Goal: Register for event/course

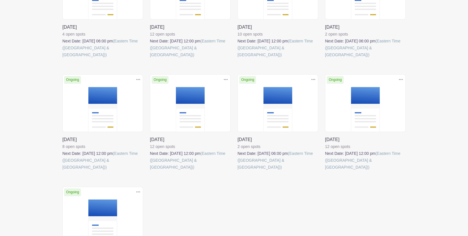
scroll to position [224, 0]
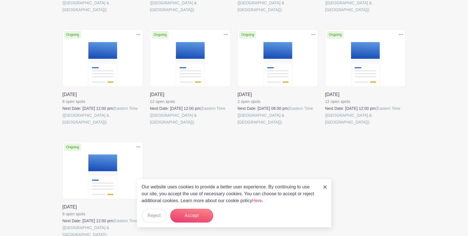
click at [150, 125] on link at bounding box center [150, 125] width 0 height 0
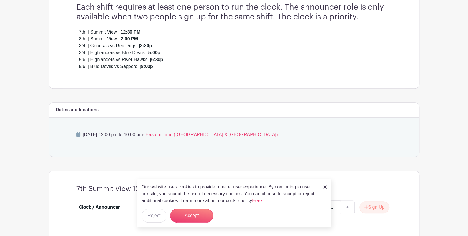
scroll to position [174, 0]
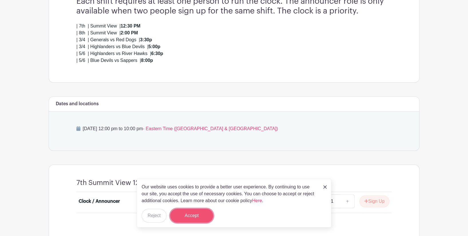
click at [195, 212] on button "Accept" at bounding box center [191, 215] width 43 height 14
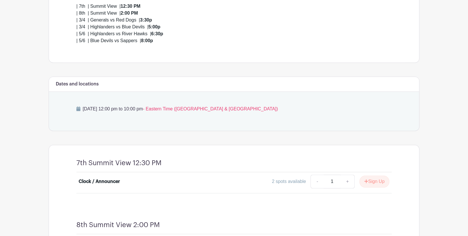
scroll to position [224, 0]
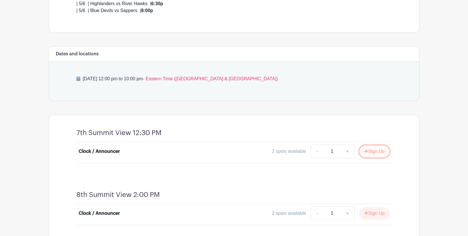
click at [370, 152] on button "Sign Up" at bounding box center [375, 151] width 30 height 12
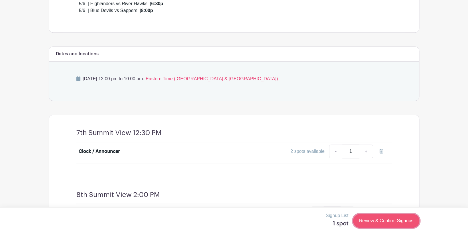
click at [379, 223] on link "Review & Confirm Signups" at bounding box center [386, 221] width 66 height 14
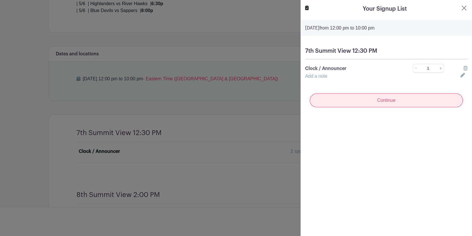
click at [391, 102] on input "Continue" at bounding box center [386, 100] width 153 height 14
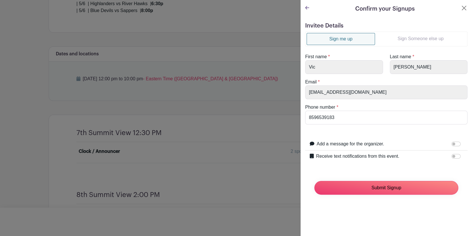
drag, startPoint x: 385, startPoint y: 191, endPoint x: 381, endPoint y: 195, distance: 5.7
click at [385, 190] on input "Submit Signup" at bounding box center [386, 188] width 144 height 14
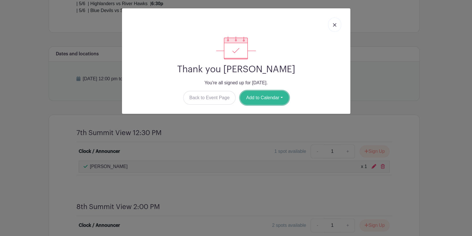
click at [264, 99] on button "Add to Calendar" at bounding box center [264, 98] width 49 height 14
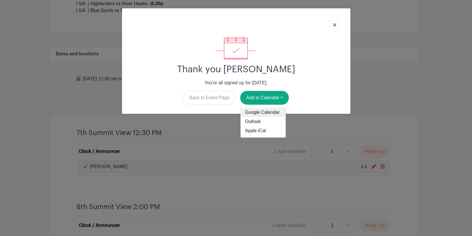
click at [264, 112] on link "Google Calendar" at bounding box center [263, 112] width 45 height 9
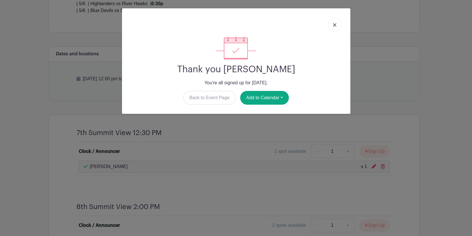
click at [335, 25] on img at bounding box center [334, 24] width 3 height 3
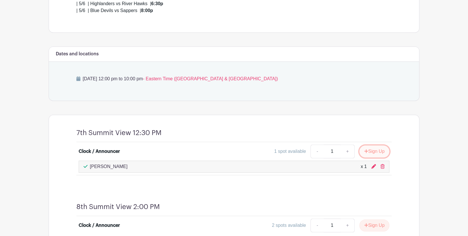
click at [370, 149] on button "Sign Up" at bounding box center [375, 151] width 30 height 12
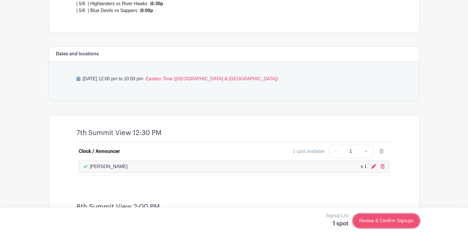
click at [397, 222] on link "Review & Confirm Signups" at bounding box center [386, 221] width 66 height 14
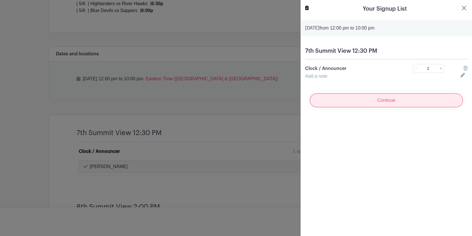
click at [395, 101] on input "Continue" at bounding box center [386, 100] width 153 height 14
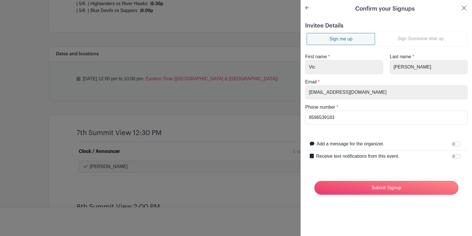
click at [417, 39] on link "Sign Someone else up" at bounding box center [420, 38] width 91 height 11
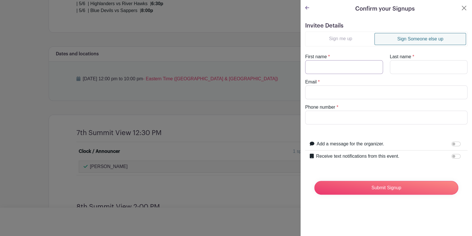
click at [350, 62] on input "First name" at bounding box center [344, 67] width 78 height 14
type input "[PERSON_NAME]"
click at [393, 69] on input "Last name" at bounding box center [429, 67] width 78 height 14
type input "S"
click at [342, 115] on input "Phone number" at bounding box center [386, 118] width 162 height 14
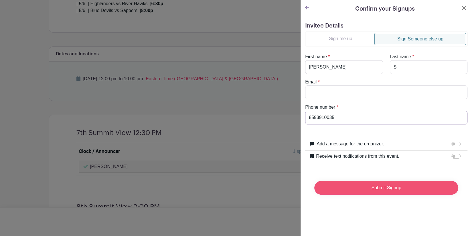
type input "8593910035"
click at [372, 189] on input "Submit Signup" at bounding box center [386, 188] width 144 height 14
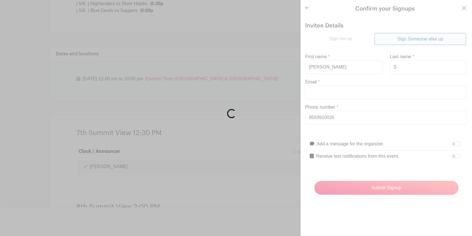
click at [341, 92] on div "Loading..." at bounding box center [236, 118] width 472 height 236
click at [330, 93] on div "Loading..." at bounding box center [236, 118] width 472 height 236
click at [339, 92] on div "Loading..." at bounding box center [236, 118] width 472 height 236
click at [318, 90] on div "Loading..." at bounding box center [236, 118] width 472 height 236
click at [460, 8] on div "Loading..." at bounding box center [236, 118] width 472 height 236
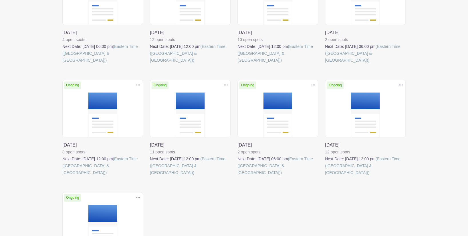
scroll to position [199, 0]
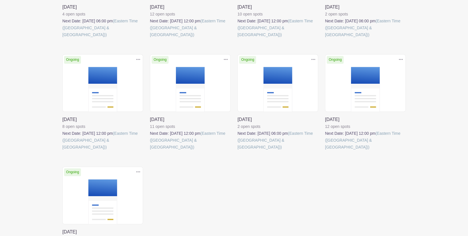
click at [150, 150] on link at bounding box center [150, 150] width 0 height 0
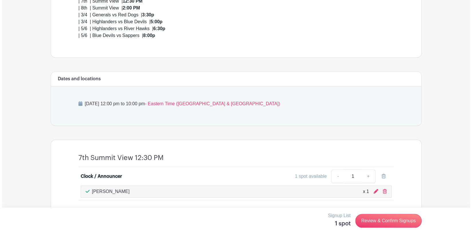
scroll to position [224, 0]
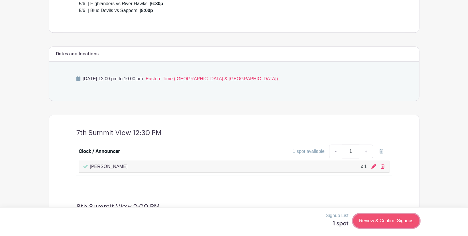
click at [364, 222] on link "Review & Confirm Signups" at bounding box center [386, 221] width 66 height 14
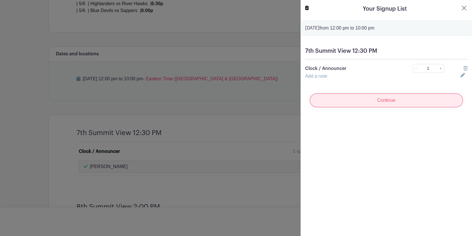
click at [401, 102] on input "Continue" at bounding box center [386, 100] width 153 height 14
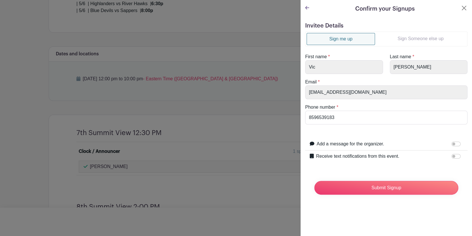
click at [405, 38] on link "Sign Someone else up" at bounding box center [420, 38] width 91 height 11
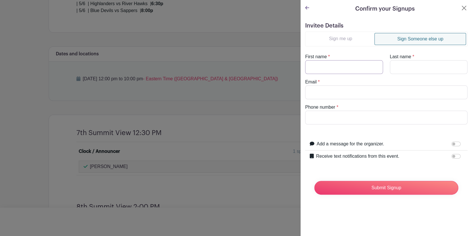
drag, startPoint x: 359, startPoint y: 67, endPoint x: 356, endPoint y: 70, distance: 4.9
click at [359, 67] on input "First name" at bounding box center [344, 67] width 78 height 14
type input "[PERSON_NAME]"
click at [398, 71] on input "Last name" at bounding box center [429, 67] width 78 height 14
type input "S"
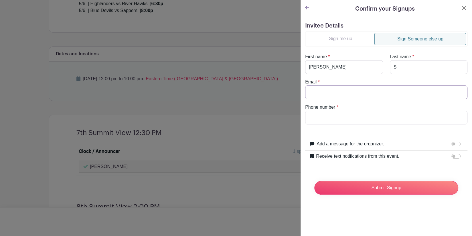
drag, startPoint x: 340, startPoint y: 93, endPoint x: 335, endPoint y: 98, distance: 7.3
click at [340, 92] on input "Email" at bounding box center [386, 92] width 162 height 14
type input "[EMAIL_ADDRESS][DOMAIN_NAME]"
click at [338, 119] on input "Phone number" at bounding box center [386, 118] width 162 height 14
type input "8593910035"
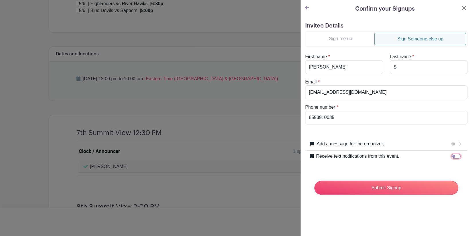
click at [452, 155] on input "Receive text notifications from this event." at bounding box center [456, 156] width 9 height 5
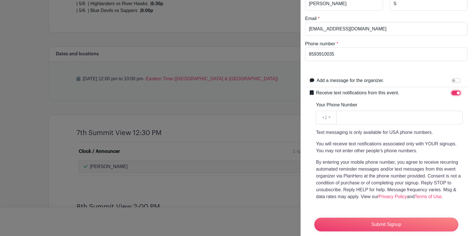
scroll to position [74, 0]
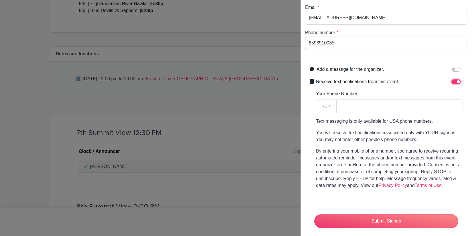
click at [452, 81] on input "Receive text notifications from this event." at bounding box center [456, 81] width 9 height 5
checkbox input "false"
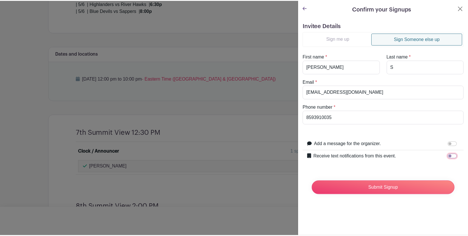
scroll to position [0, 0]
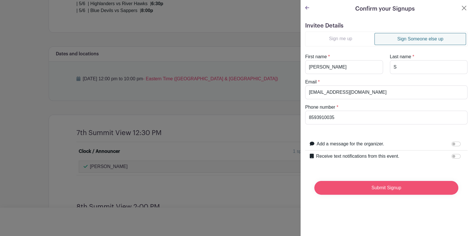
click at [377, 188] on input "Submit Signup" at bounding box center [386, 188] width 144 height 14
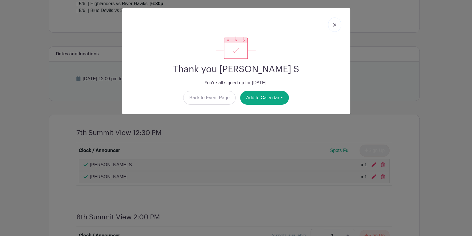
click at [336, 27] on link at bounding box center [334, 24] width 13 height 14
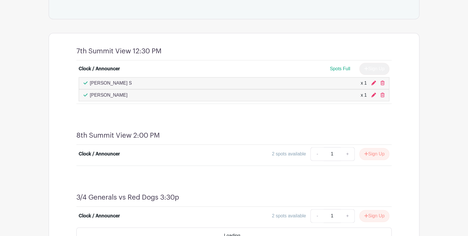
scroll to position [324, 0]
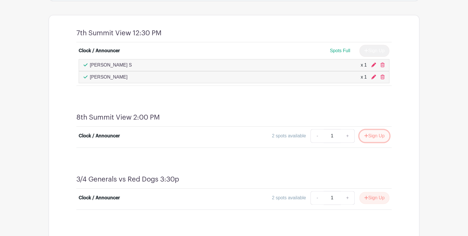
click at [370, 136] on button "Sign Up" at bounding box center [375, 136] width 30 height 12
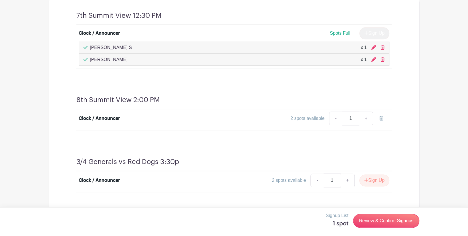
scroll to position [348, 0]
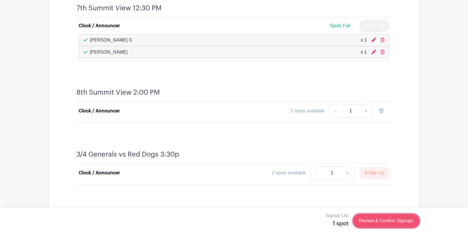
click at [373, 223] on link "Review & Confirm Signups" at bounding box center [386, 221] width 66 height 14
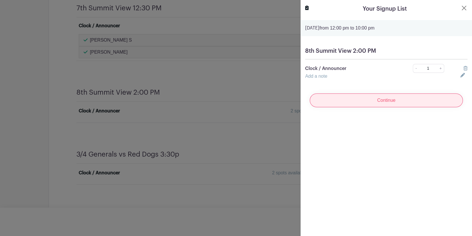
click at [414, 101] on input "Continue" at bounding box center [386, 100] width 153 height 14
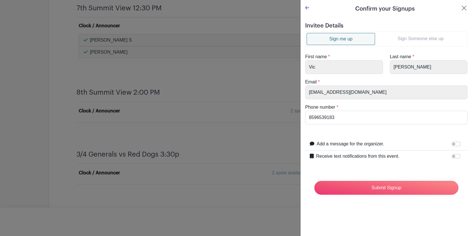
click at [397, 39] on link "Sign Someone else up" at bounding box center [420, 38] width 91 height 11
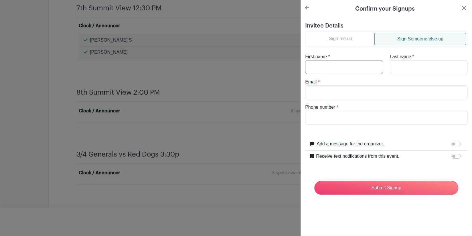
click at [338, 63] on input "First name" at bounding box center [344, 67] width 78 height 14
type input "[PERSON_NAME]"
drag, startPoint x: 393, startPoint y: 67, endPoint x: 391, endPoint y: 70, distance: 3.5
click at [393, 67] on input "Last name" at bounding box center [429, 67] width 78 height 14
type input "S"
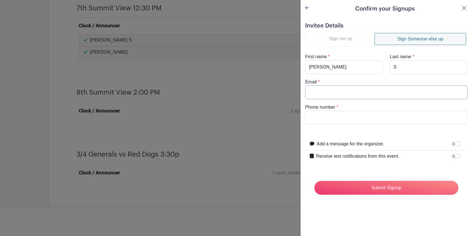
click at [374, 88] on input "Email" at bounding box center [386, 92] width 162 height 14
type input "[EMAIL_ADDRESS][DOMAIN_NAME]"
click at [344, 113] on input "Phone number" at bounding box center [386, 118] width 162 height 14
type input "8593910035"
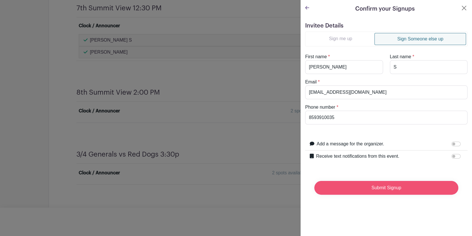
click at [363, 186] on input "Submit Signup" at bounding box center [386, 188] width 144 height 14
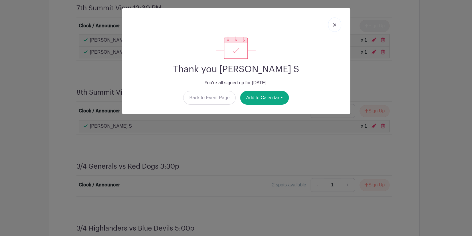
click at [337, 26] on link at bounding box center [334, 24] width 13 height 14
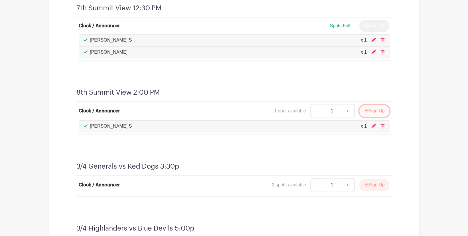
click at [374, 111] on button "Sign Up" at bounding box center [375, 111] width 30 height 12
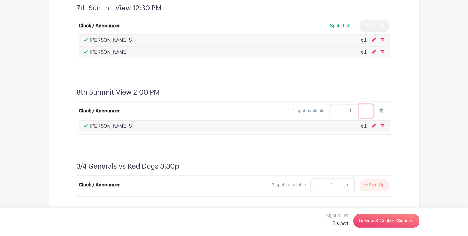
click at [366, 111] on link "+" at bounding box center [366, 111] width 14 height 14
click at [369, 222] on link "Review & Confirm Signups" at bounding box center [386, 221] width 66 height 14
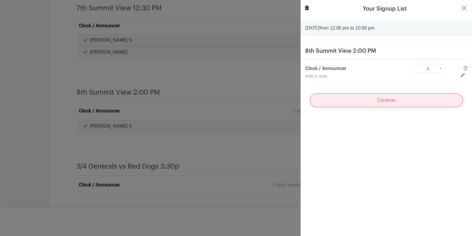
click at [390, 103] on input "Continue" at bounding box center [386, 100] width 153 height 14
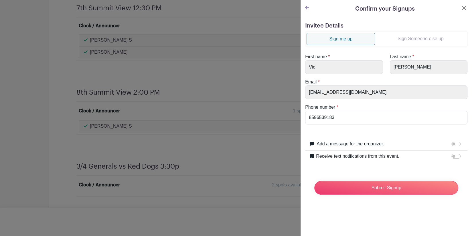
click at [400, 39] on link "Sign Someone else up" at bounding box center [420, 38] width 91 height 11
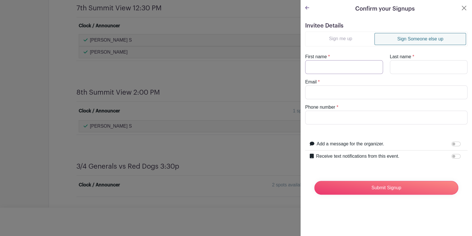
click at [351, 61] on input "First name" at bounding box center [344, 67] width 78 height 14
type input "[PERSON_NAME]"
type input "B"
type input "[EMAIL_ADDRESS][DOMAIN_NAME]"
click at [354, 117] on input "Phone number" at bounding box center [386, 118] width 162 height 14
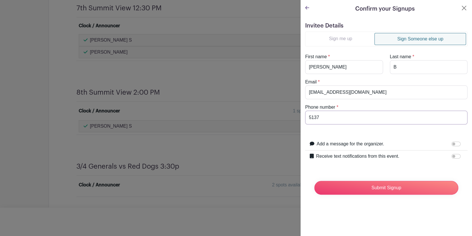
type input "5137078517"
click at [386, 188] on input "Submit Signup" at bounding box center [386, 188] width 144 height 14
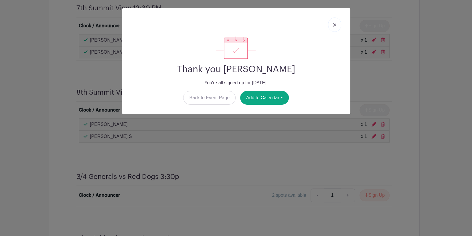
click at [338, 26] on link at bounding box center [334, 24] width 13 height 14
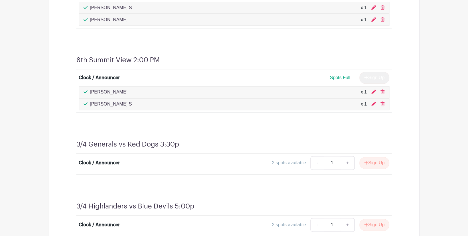
scroll to position [398, 0]
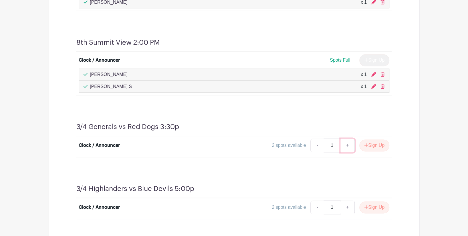
click at [347, 145] on link "+" at bounding box center [348, 145] width 14 height 14
click at [319, 143] on link "-" at bounding box center [317, 145] width 13 height 14
type input "1"
click at [368, 146] on button "Sign Up" at bounding box center [375, 145] width 30 height 12
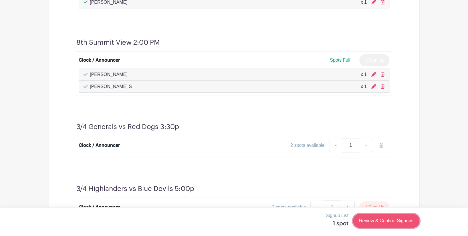
click at [377, 222] on link "Review & Confirm Signups" at bounding box center [386, 221] width 66 height 14
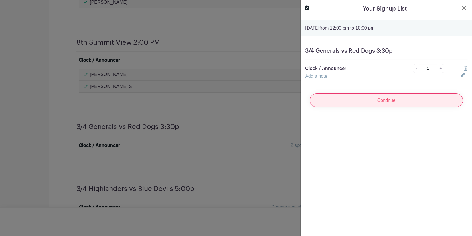
click at [385, 102] on input "Continue" at bounding box center [386, 100] width 153 height 14
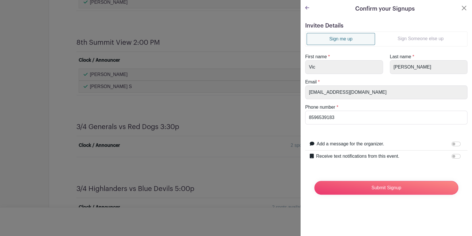
click at [421, 38] on link "Sign Someone else up" at bounding box center [420, 38] width 91 height 11
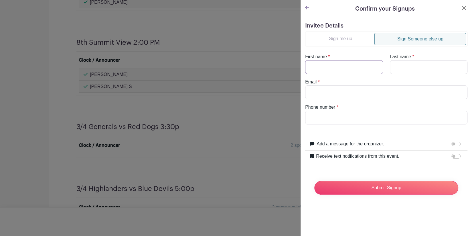
click at [325, 66] on input "First name" at bounding box center [344, 67] width 78 height 14
type input "[PERSON_NAME]"
click at [395, 68] on input "Last name" at bounding box center [429, 67] width 78 height 14
type input "B"
click at [366, 88] on input "Email" at bounding box center [386, 92] width 162 height 14
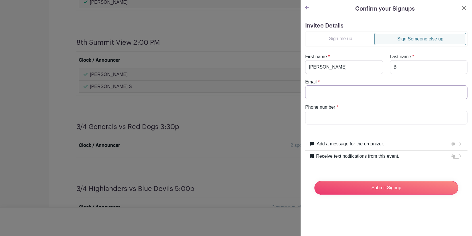
type input "[EMAIL_ADDRESS][DOMAIN_NAME]"
click at [349, 113] on input "Phone number" at bounding box center [386, 118] width 162 height 14
type input "5137078517"
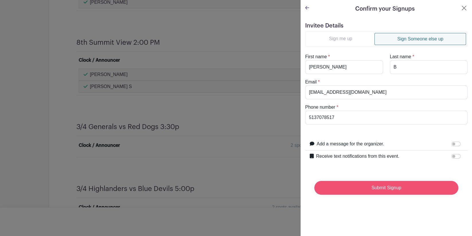
click at [352, 186] on input "Submit Signup" at bounding box center [386, 188] width 144 height 14
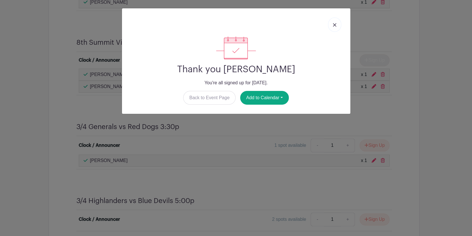
click at [334, 27] on link at bounding box center [334, 24] width 13 height 14
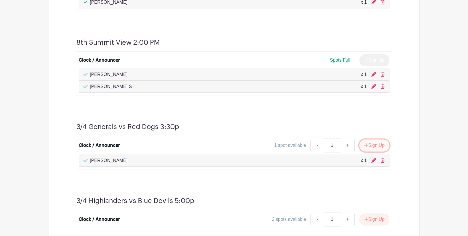
click at [368, 145] on button "Sign Up" at bounding box center [375, 145] width 30 height 12
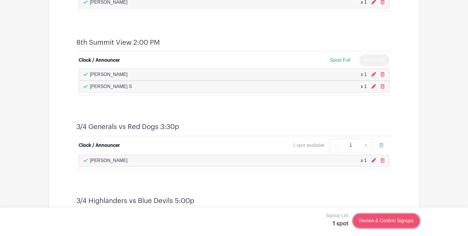
click at [370, 220] on link "Review & Confirm Signups" at bounding box center [386, 221] width 66 height 14
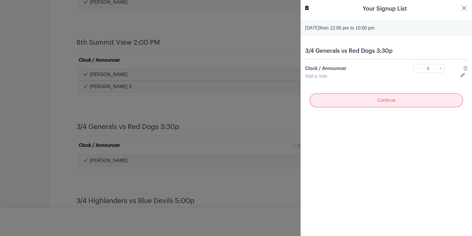
click at [378, 100] on input "Continue" at bounding box center [386, 100] width 153 height 14
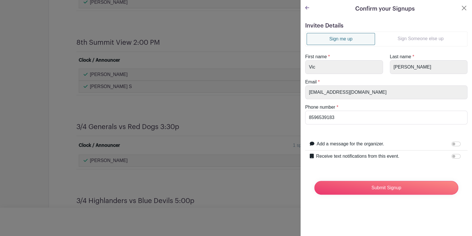
click at [395, 37] on link "Sign Someone else up" at bounding box center [420, 38] width 91 height 11
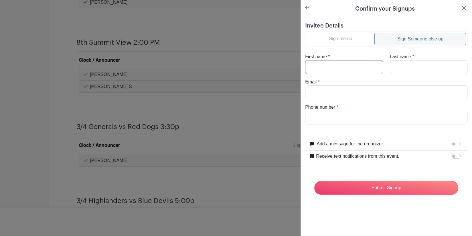
click at [336, 63] on input "First name" at bounding box center [344, 67] width 78 height 14
type input "Cam"
click at [394, 63] on input "Last name" at bounding box center [429, 67] width 78 height 14
type input "P"
click at [351, 92] on input "Email" at bounding box center [386, 92] width 162 height 14
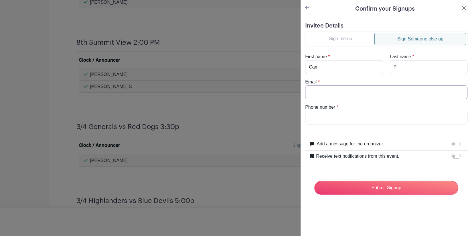
type input "[EMAIL_ADDRESS][DOMAIN_NAME]"
click at [342, 120] on input "Phone number" at bounding box center [386, 118] width 162 height 14
type input "8593802078"
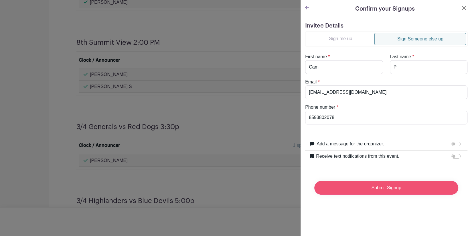
click at [361, 188] on input "Submit Signup" at bounding box center [386, 188] width 144 height 14
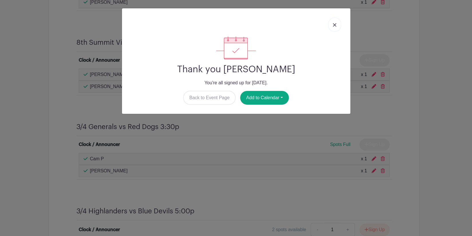
click at [335, 25] on img at bounding box center [334, 24] width 3 height 3
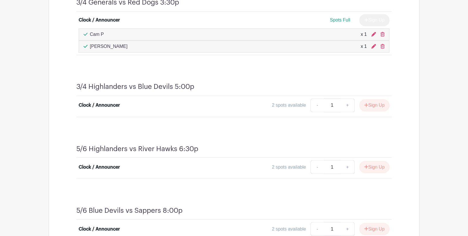
scroll to position [523, 0]
click at [347, 103] on link "+" at bounding box center [348, 105] width 14 height 14
type input "2"
click at [370, 103] on button "Sign Up" at bounding box center [375, 105] width 30 height 12
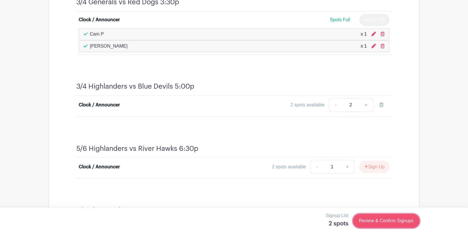
click at [374, 222] on link "Review & Confirm Signups" at bounding box center [386, 221] width 66 height 14
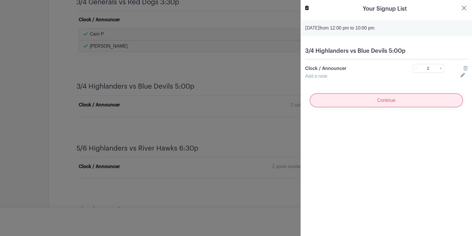
click at [395, 105] on input "Continue" at bounding box center [386, 100] width 153 height 14
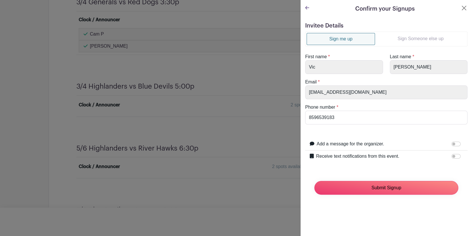
click at [370, 189] on input "Submit Signup" at bounding box center [386, 188] width 144 height 14
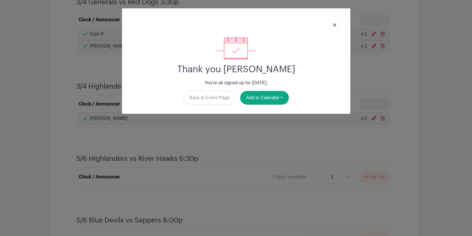
click at [334, 26] on img at bounding box center [334, 24] width 3 height 3
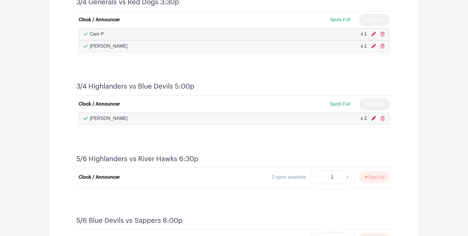
click at [373, 117] on icon at bounding box center [374, 118] width 5 height 5
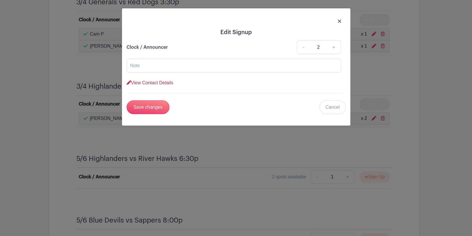
click at [159, 84] on link "View Contact Details" at bounding box center [150, 82] width 47 height 5
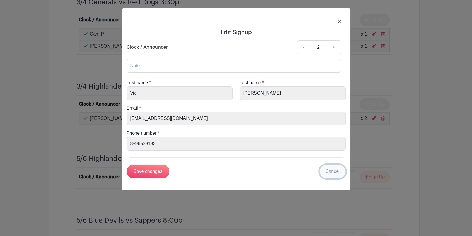
click at [330, 171] on link "Cancel" at bounding box center [333, 171] width 26 height 14
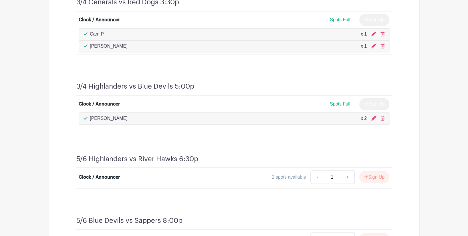
drag, startPoint x: 382, startPoint y: 118, endPoint x: 262, endPoint y: 22, distance: 153.2
click at [382, 117] on icon at bounding box center [383, 118] width 4 height 5
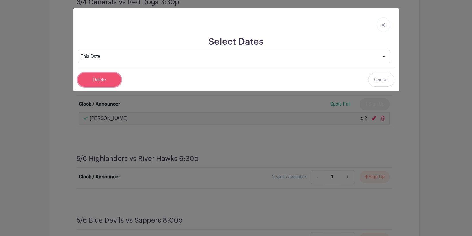
click at [109, 78] on input "Delete" at bounding box center [99, 80] width 43 height 14
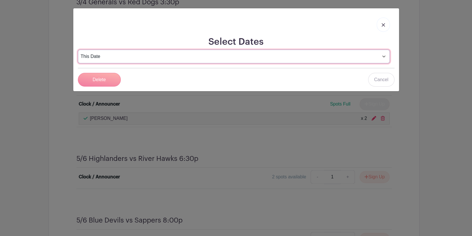
click at [350, 60] on select "This Date Select Dates" at bounding box center [234, 57] width 312 height 14
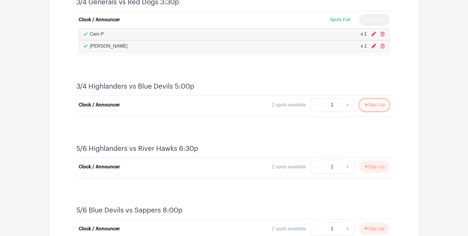
click at [368, 104] on button "Sign Up" at bounding box center [375, 105] width 30 height 12
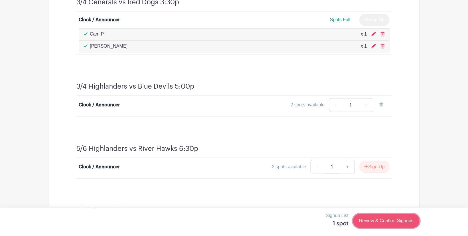
click at [381, 217] on link "Review & Confirm Signups" at bounding box center [386, 221] width 66 height 14
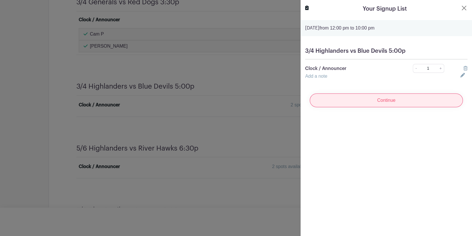
click at [390, 101] on input "Continue" at bounding box center [386, 100] width 153 height 14
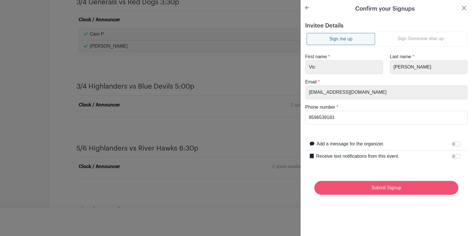
click at [393, 187] on input "Submit Signup" at bounding box center [386, 188] width 144 height 14
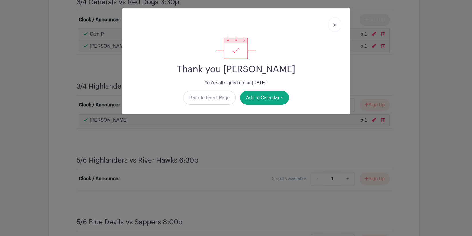
click at [334, 25] on img at bounding box center [334, 24] width 3 height 3
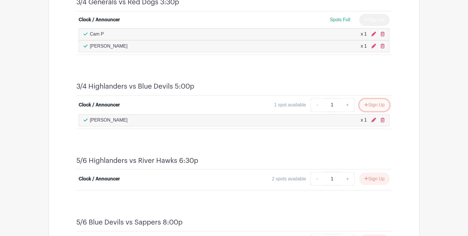
click at [379, 104] on button "Sign Up" at bounding box center [375, 105] width 30 height 12
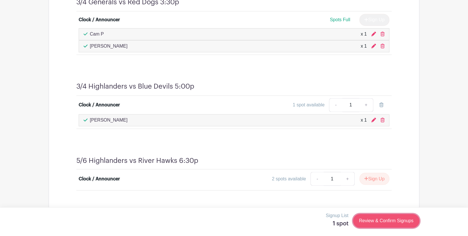
click at [369, 217] on link "Review & Confirm Signups" at bounding box center [386, 221] width 66 height 14
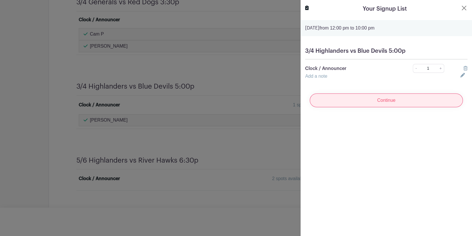
click at [408, 105] on input "Continue" at bounding box center [386, 100] width 153 height 14
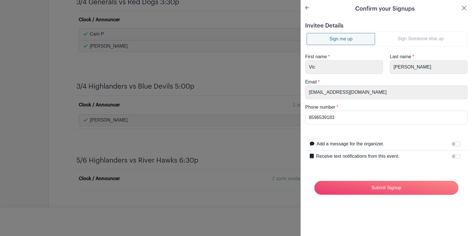
click at [416, 38] on link "Sign Someone else up" at bounding box center [420, 38] width 91 height 11
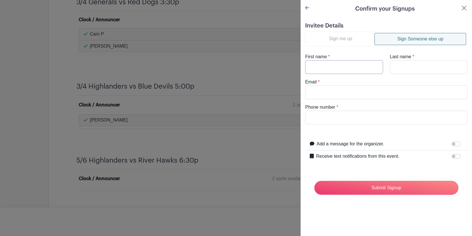
click at [365, 67] on input "First name" at bounding box center [344, 67] width 78 height 14
type input "[PERSON_NAME]"
type input "M"
type input "[EMAIL_ADDRESS][DOMAIN_NAME]"
click at [328, 119] on input "Phone number" at bounding box center [386, 118] width 162 height 14
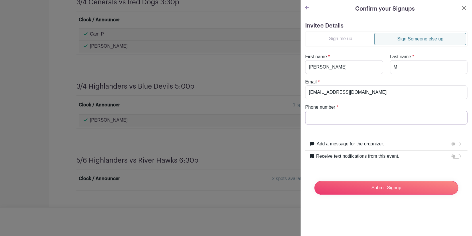
type input "8597603611"
click at [377, 188] on input "Submit Signup" at bounding box center [386, 188] width 144 height 14
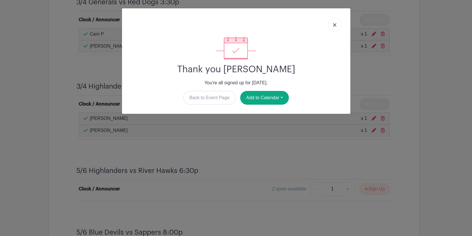
click at [332, 26] on link at bounding box center [334, 24] width 13 height 14
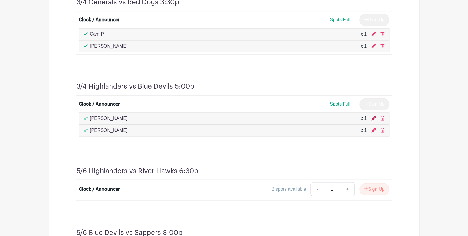
click at [372, 117] on icon at bounding box center [374, 118] width 5 height 5
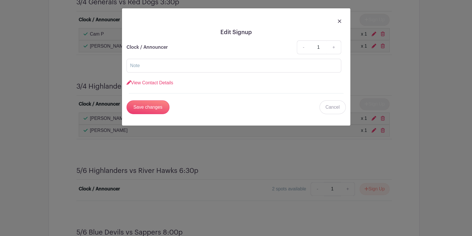
click at [336, 21] on div at bounding box center [236, 21] width 219 height 16
click at [341, 21] on img at bounding box center [339, 20] width 3 height 3
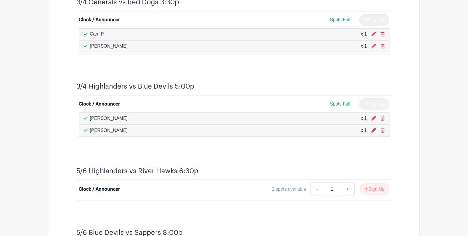
click at [374, 128] on icon at bounding box center [374, 130] width 5 height 5
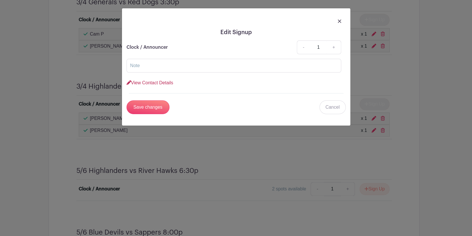
click at [157, 83] on link "View Contact Details" at bounding box center [150, 82] width 47 height 5
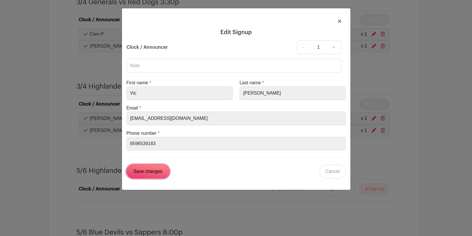
click at [153, 172] on input "Save changes" at bounding box center [148, 171] width 43 height 14
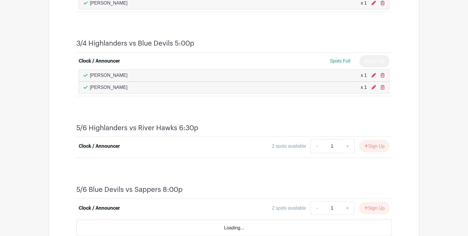
scroll to position [597, 0]
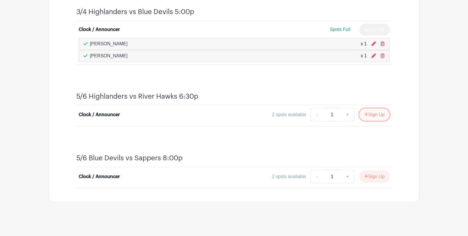
click at [376, 113] on button "Sign Up" at bounding box center [375, 114] width 30 height 12
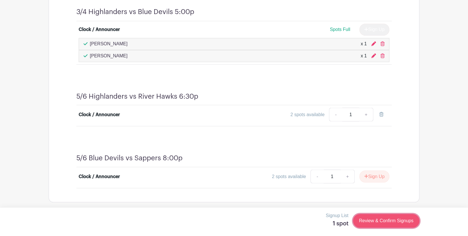
click at [364, 218] on link "Review & Confirm Signups" at bounding box center [386, 221] width 66 height 14
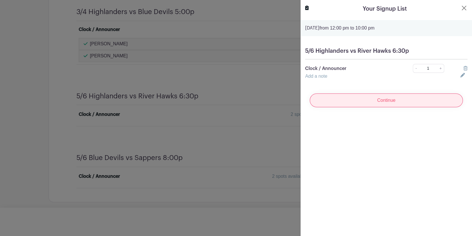
click at [379, 102] on input "Continue" at bounding box center [386, 100] width 153 height 14
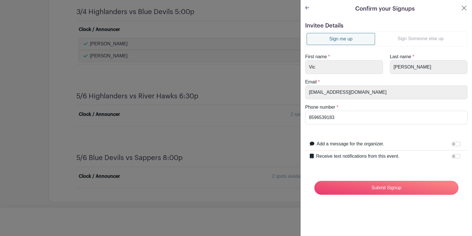
click at [421, 36] on link "Sign Someone else up" at bounding box center [420, 38] width 91 height 11
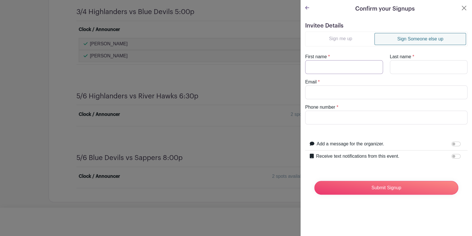
click at [340, 68] on input "First name" at bounding box center [344, 67] width 78 height 14
type input "[PERSON_NAME]"
click at [397, 66] on input "Last name" at bounding box center [429, 67] width 78 height 14
type input "M"
drag, startPoint x: 363, startPoint y: 95, endPoint x: 359, endPoint y: 97, distance: 4.4
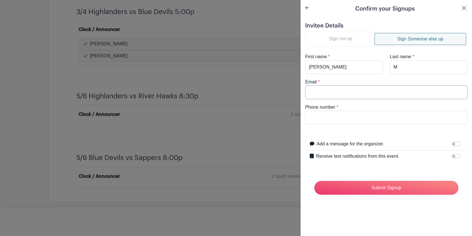
click at [363, 95] on input "Email" at bounding box center [386, 92] width 162 height 14
type input "[EMAIL_ADDRESS][DOMAIN_NAME]"
click at [343, 117] on input "Phone number" at bounding box center [386, 118] width 162 height 14
type input "8597603611"
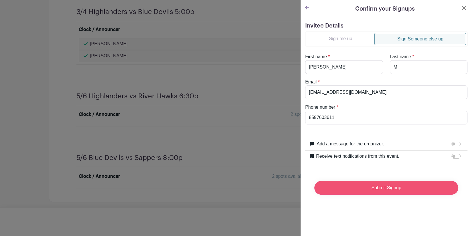
click at [375, 189] on input "Submit Signup" at bounding box center [386, 188] width 144 height 14
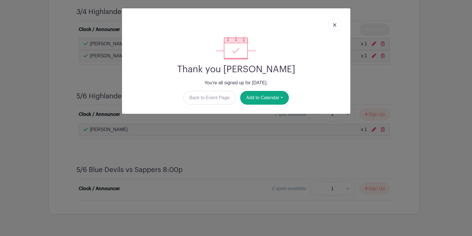
click at [333, 24] on img at bounding box center [334, 24] width 3 height 3
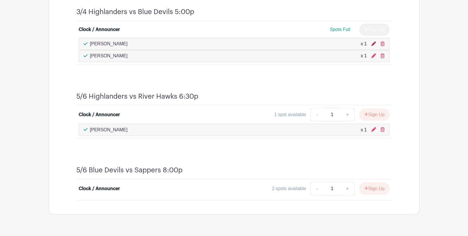
click at [374, 43] on icon at bounding box center [374, 43] width 5 height 5
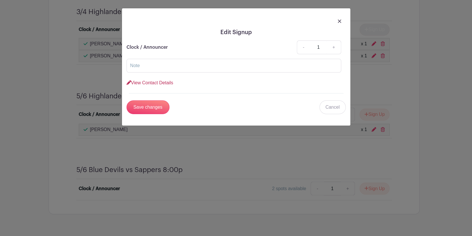
click at [165, 83] on link "View Contact Details" at bounding box center [150, 82] width 47 height 5
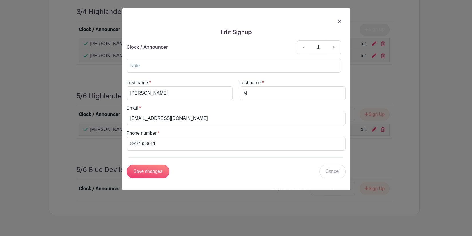
click at [339, 20] on img at bounding box center [339, 20] width 3 height 3
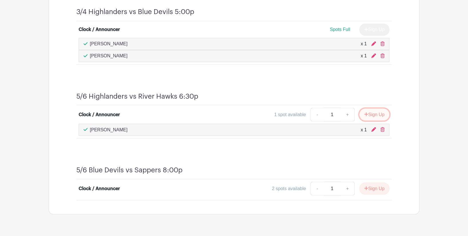
click at [383, 114] on button "Sign Up" at bounding box center [375, 114] width 30 height 12
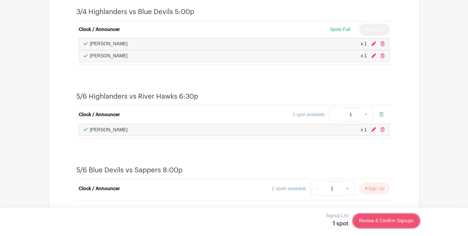
click at [389, 221] on link "Review & Confirm Signups" at bounding box center [386, 221] width 66 height 14
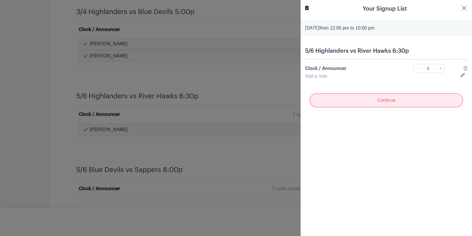
click at [387, 102] on input "Continue" at bounding box center [386, 100] width 153 height 14
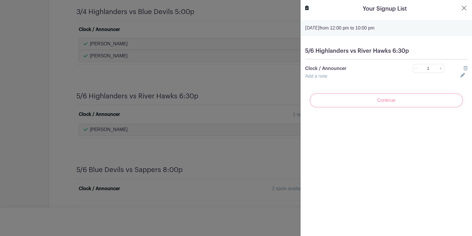
click at [379, 101] on div "Continue" at bounding box center [386, 100] width 162 height 23
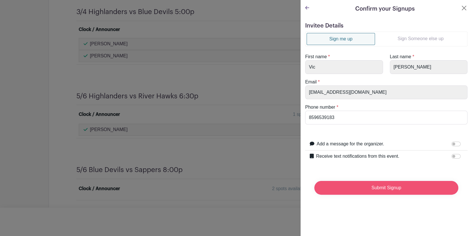
click at [383, 188] on input "Submit Signup" at bounding box center [386, 188] width 144 height 14
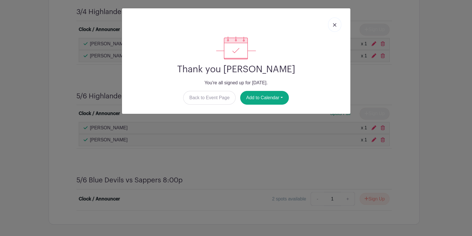
click at [332, 25] on link at bounding box center [334, 24] width 13 height 14
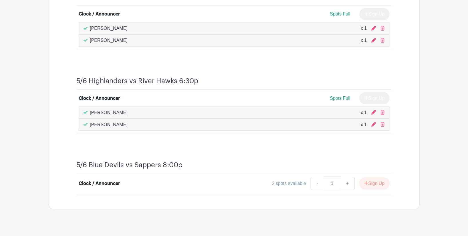
scroll to position [619, 0]
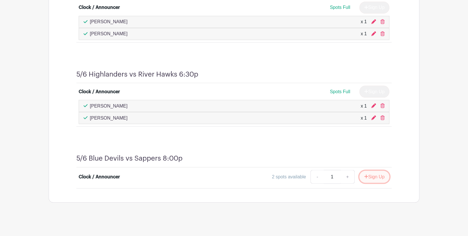
click at [380, 177] on button "Sign Up" at bounding box center [375, 176] width 30 height 12
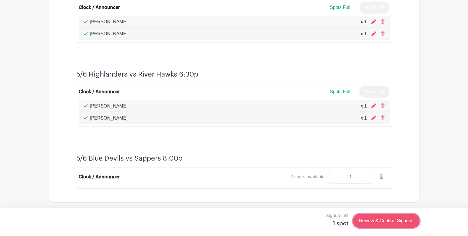
click at [368, 221] on link "Review & Confirm Signups" at bounding box center [386, 221] width 66 height 14
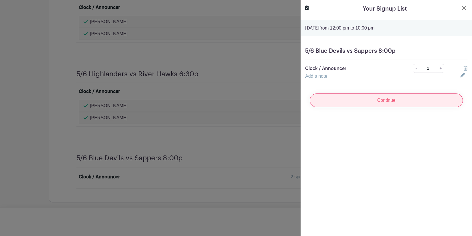
click at [382, 102] on input "Continue" at bounding box center [386, 100] width 153 height 14
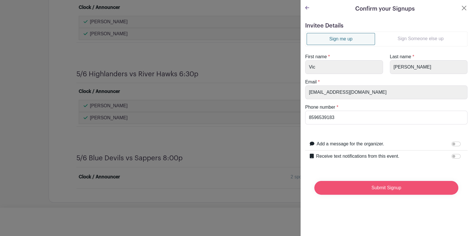
click at [372, 186] on input "Submit Signup" at bounding box center [386, 188] width 144 height 14
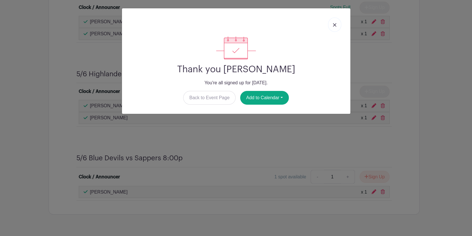
click at [334, 25] on img at bounding box center [334, 24] width 3 height 3
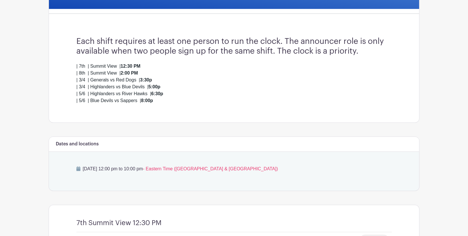
scroll to position [47, 0]
